Goal: Transaction & Acquisition: Book appointment/travel/reservation

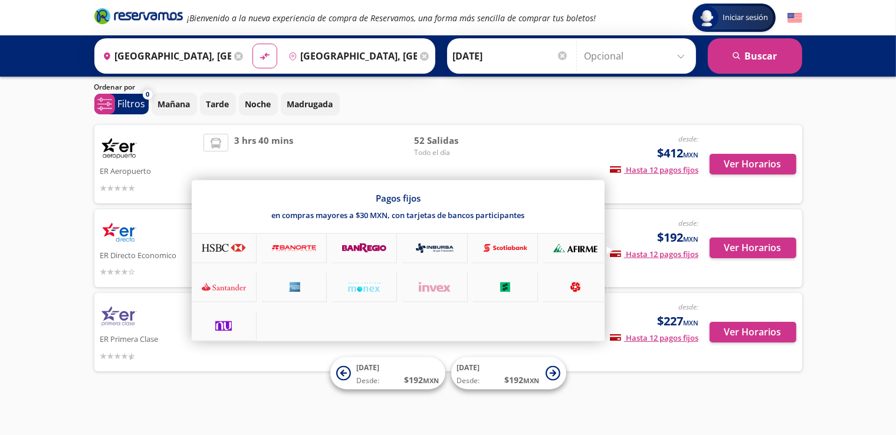
scroll to position [37, 0]
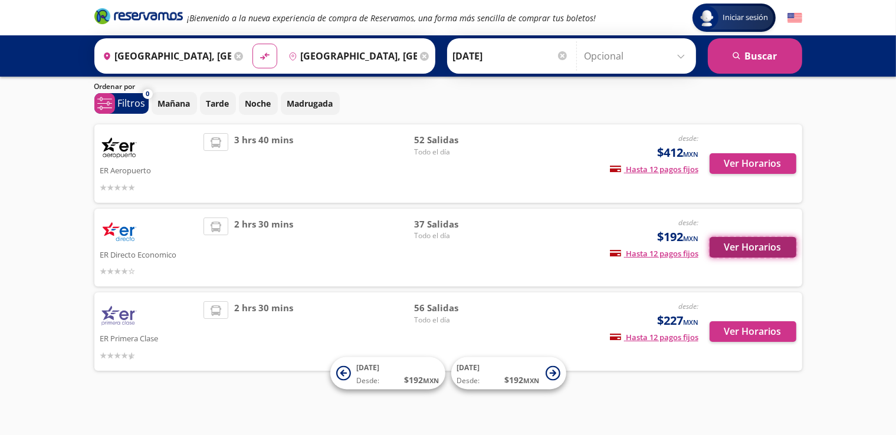
click at [751, 241] on button "Ver Horarios" at bounding box center [753, 247] width 87 height 21
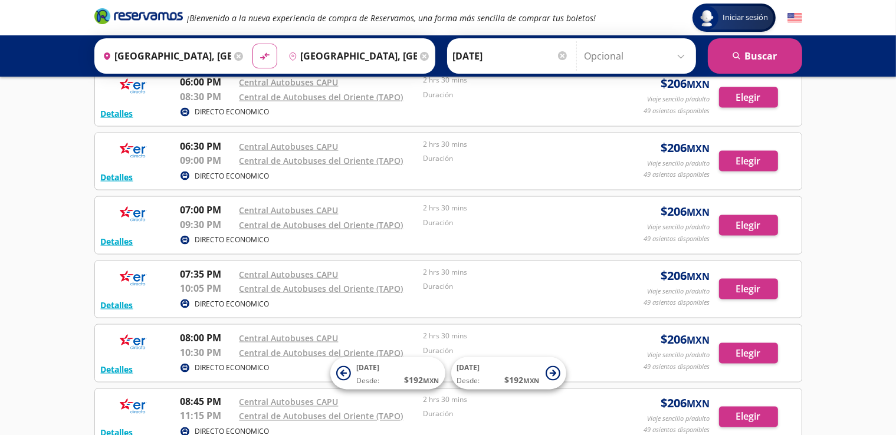
scroll to position [1875, 0]
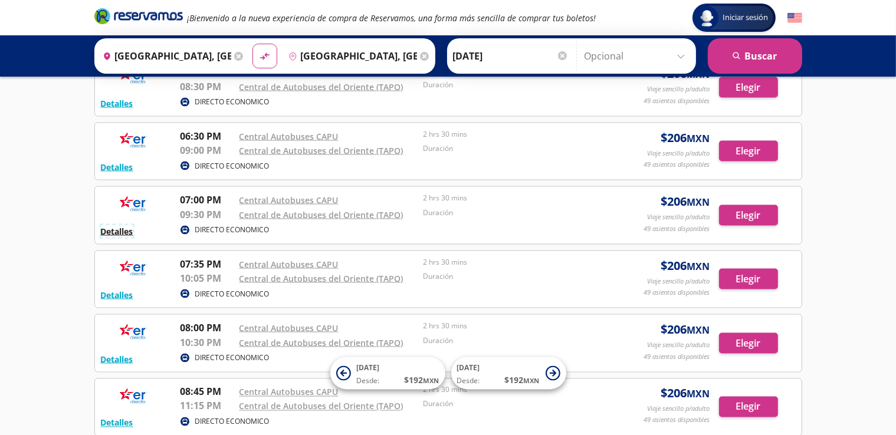
click at [123, 225] on button "Detalles" at bounding box center [117, 231] width 32 height 12
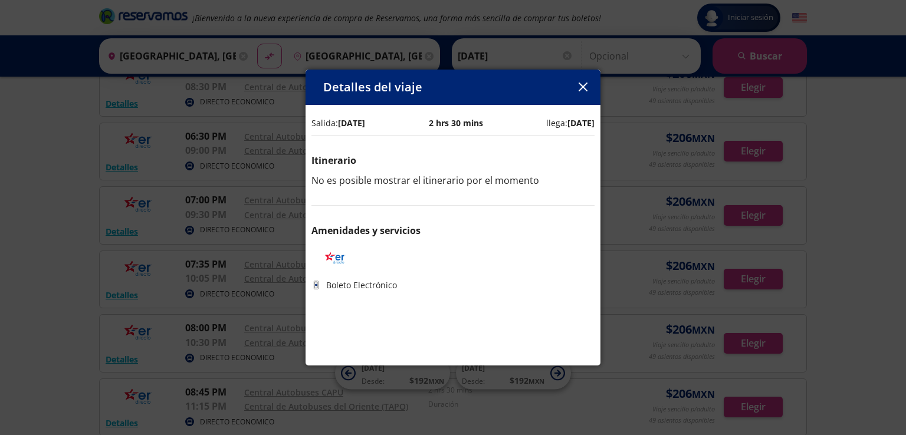
drag, startPoint x: 586, startPoint y: 87, endPoint x: 378, endPoint y: 158, distance: 219.9
click at [574, 93] on button "button" at bounding box center [583, 87] width 18 height 18
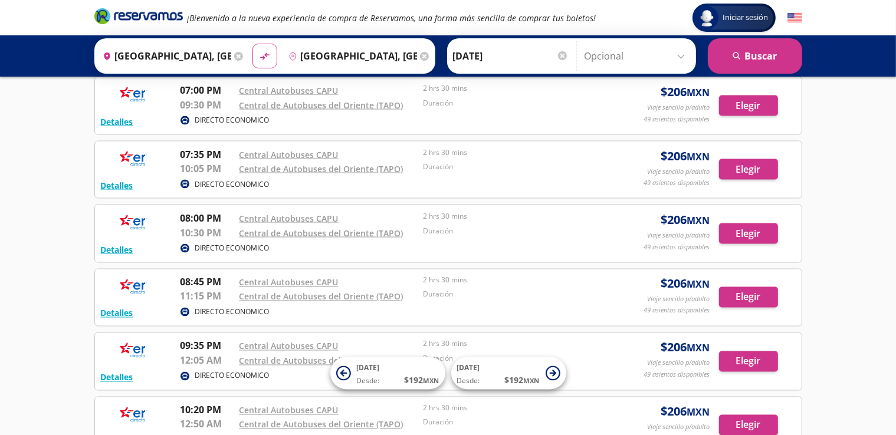
scroll to position [1934, 0]
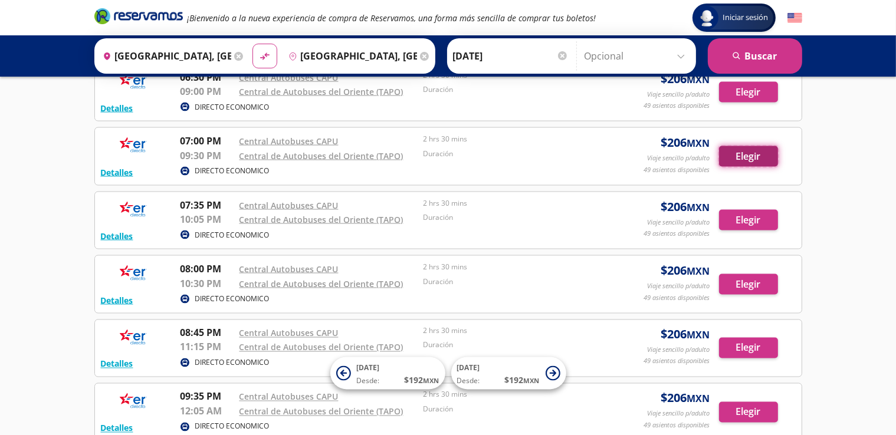
click at [762, 150] on button "Elegir" at bounding box center [748, 156] width 59 height 21
